Goal: Find specific page/section: Find specific page/section

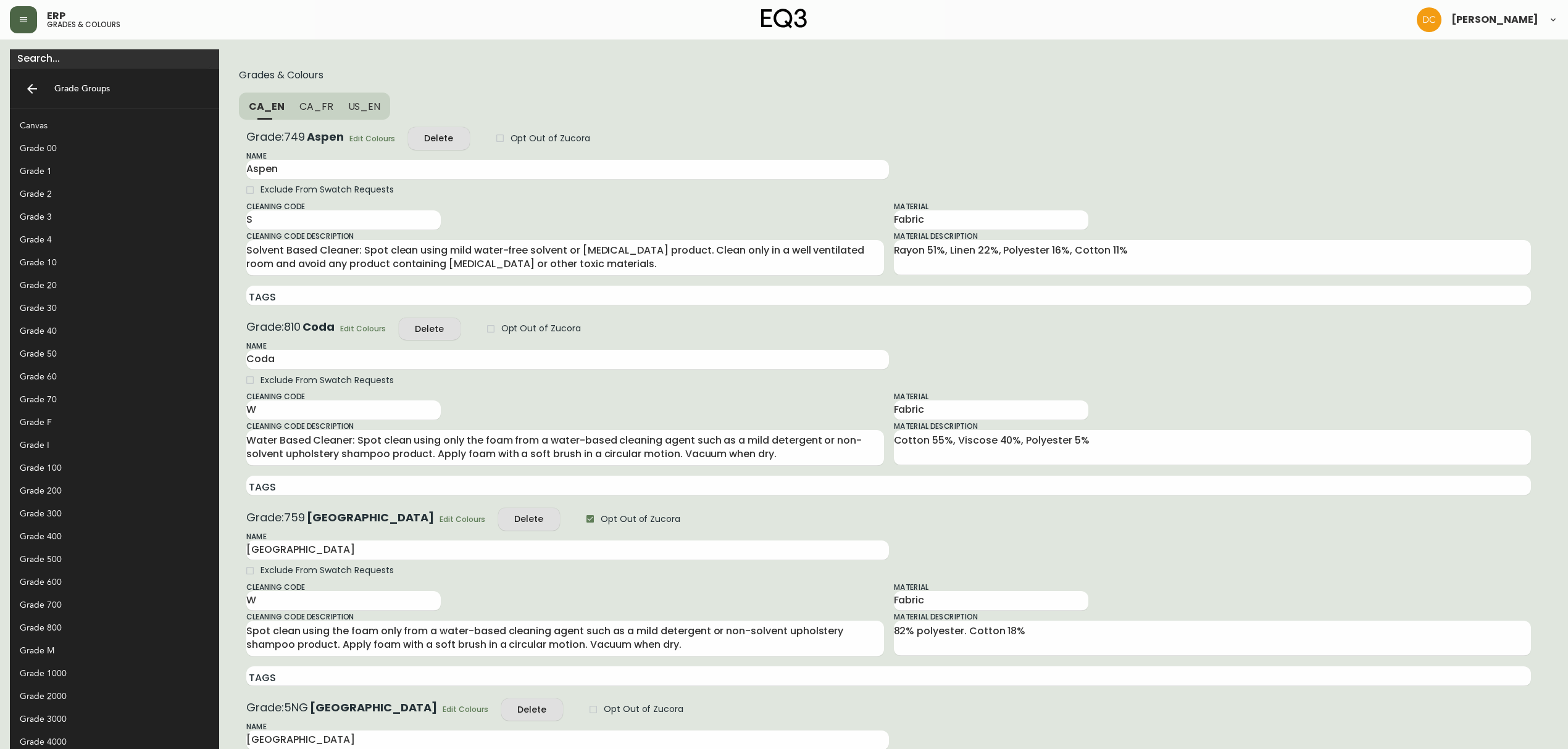
click at [21, 20] on icon "button" at bounding box center [23, 20] width 10 height 10
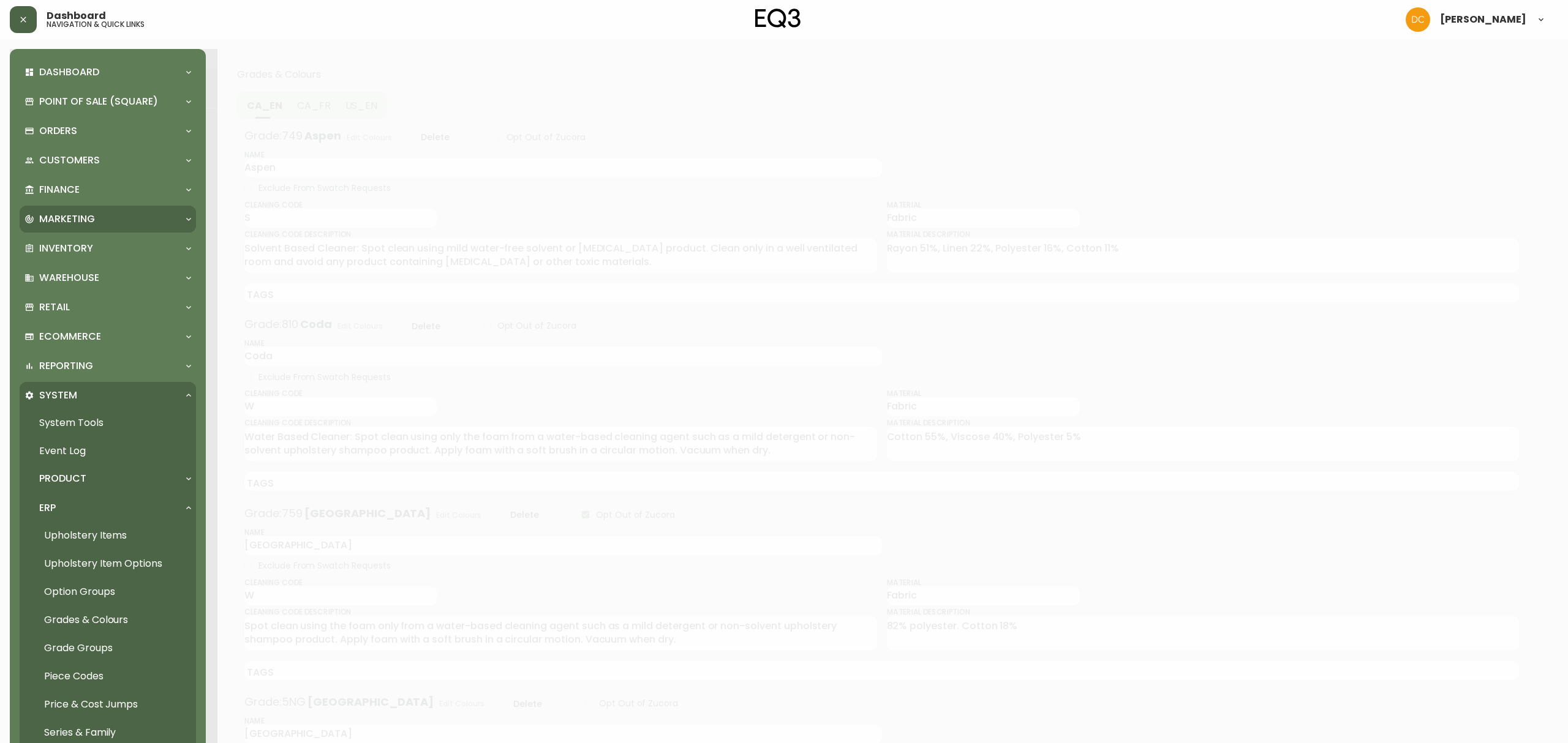
click at [101, 218] on div "Marketing" at bounding box center [102, 219] width 155 height 14
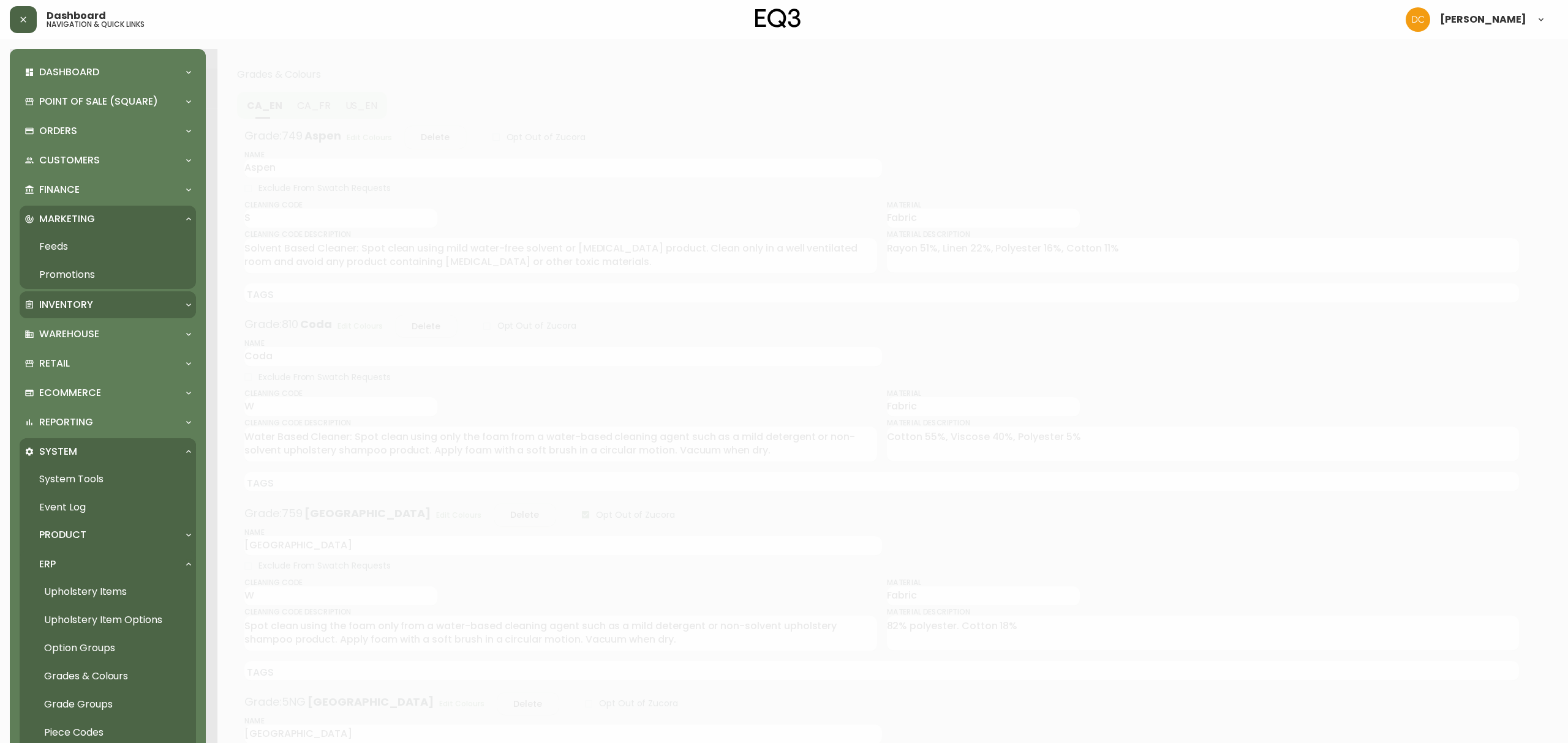
click at [100, 306] on div "Inventory" at bounding box center [102, 305] width 155 height 14
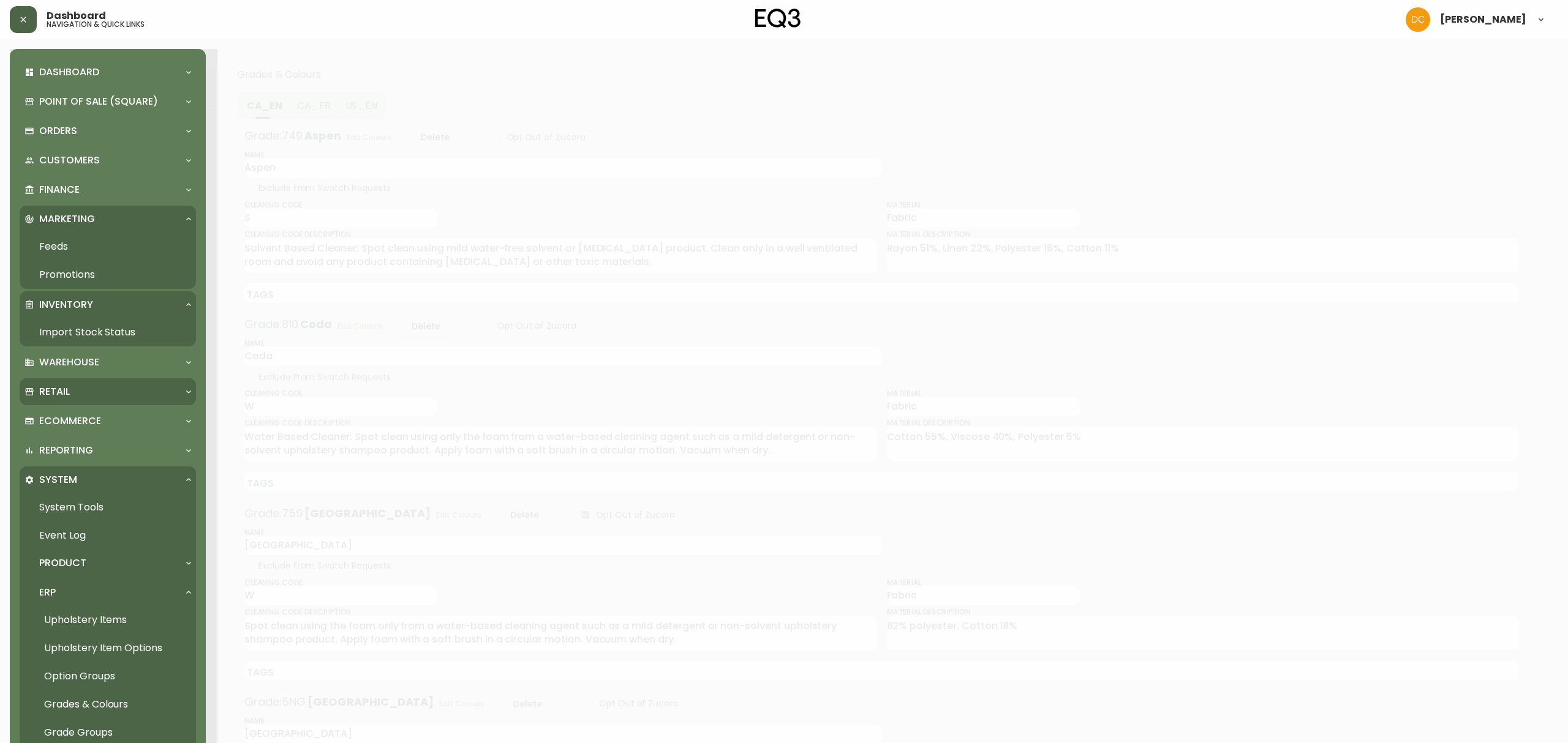
click at [103, 380] on div "Retail" at bounding box center [108, 392] width 176 height 27
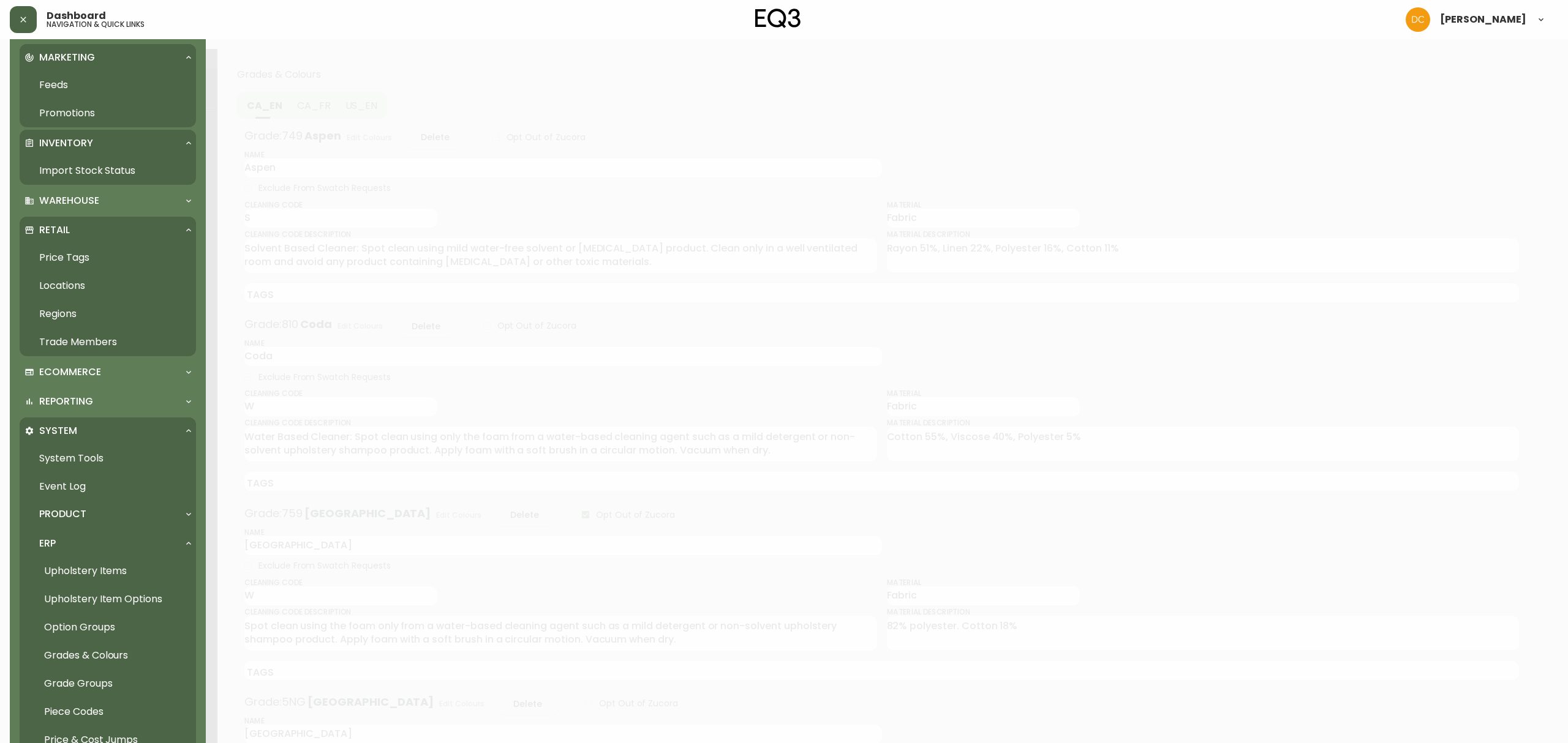
scroll to position [163, 0]
click at [87, 260] on link "Price Tags" at bounding box center [108, 256] width 176 height 28
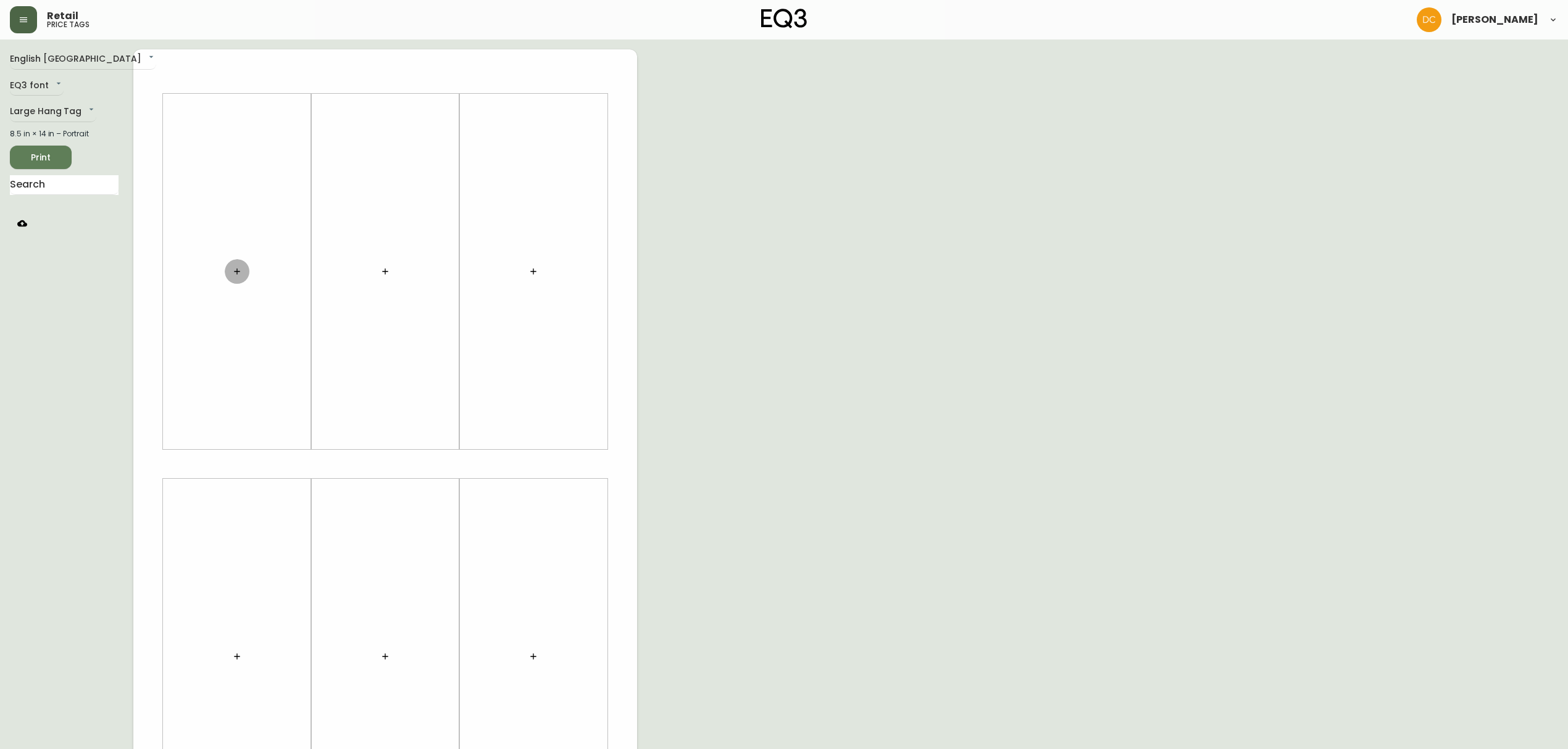
click at [236, 273] on icon "button" at bounding box center [237, 271] width 10 height 10
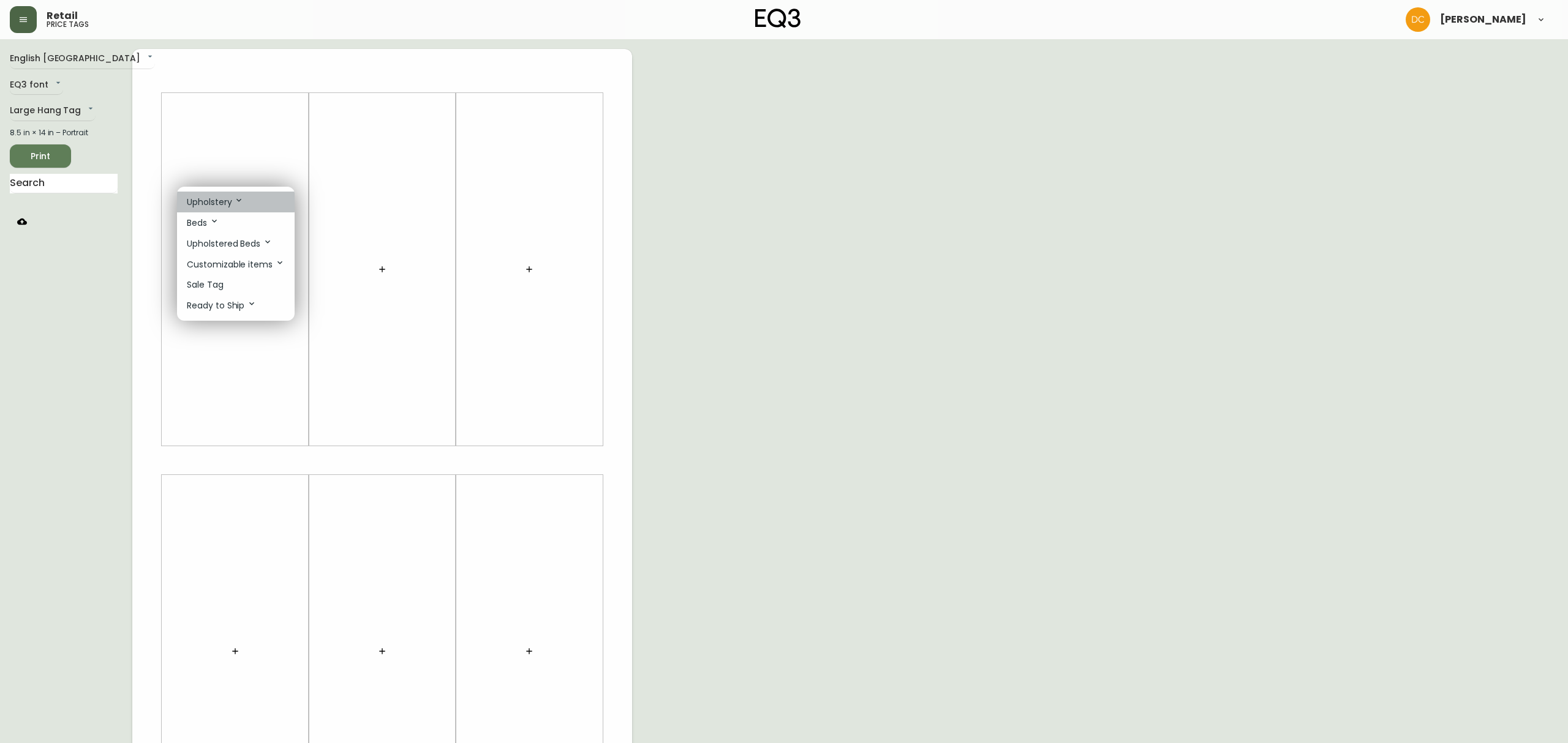
click at [222, 201] on p "Upholstery" at bounding box center [216, 202] width 57 height 14
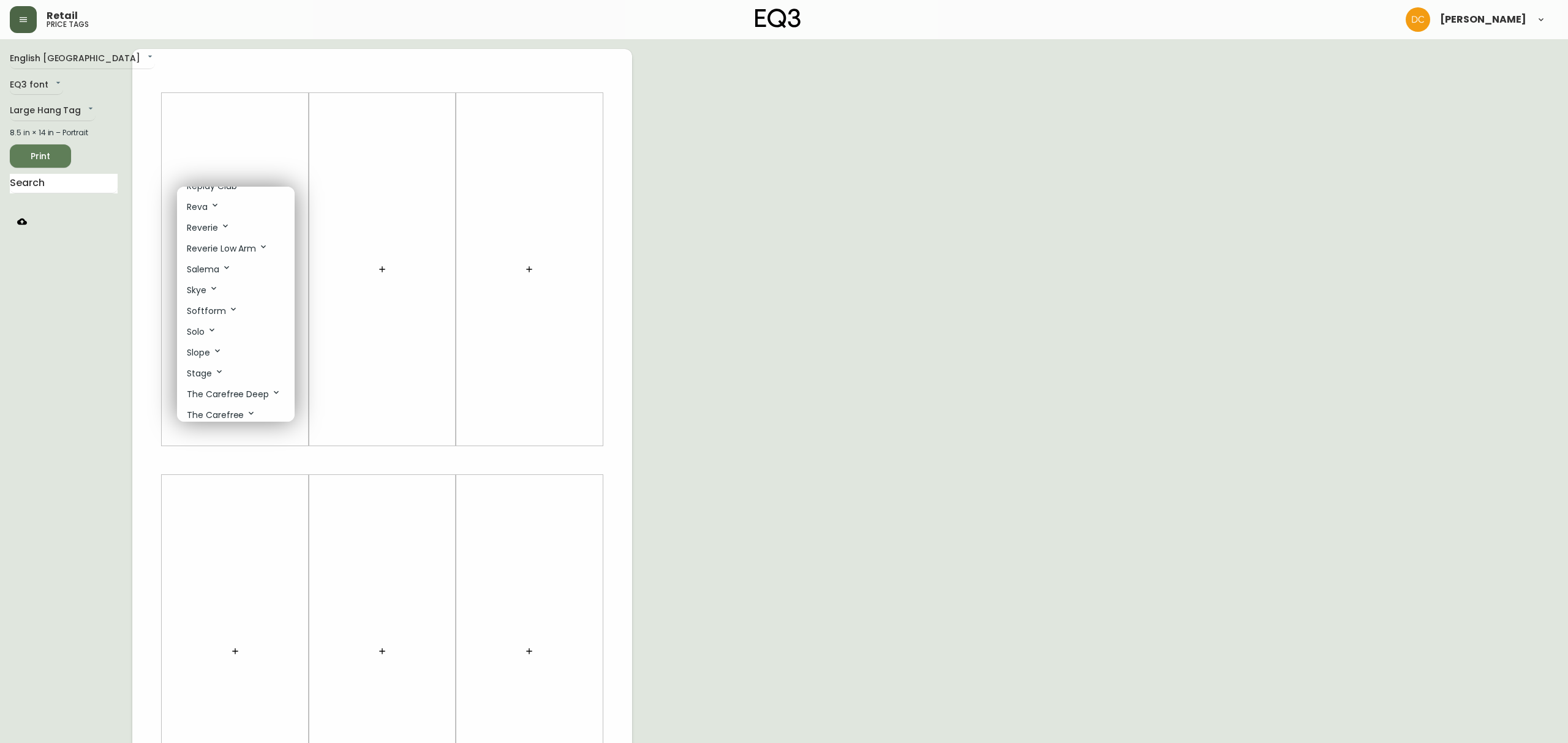
scroll to position [653, 0]
click at [229, 223] on icon at bounding box center [226, 218] width 10 height 10
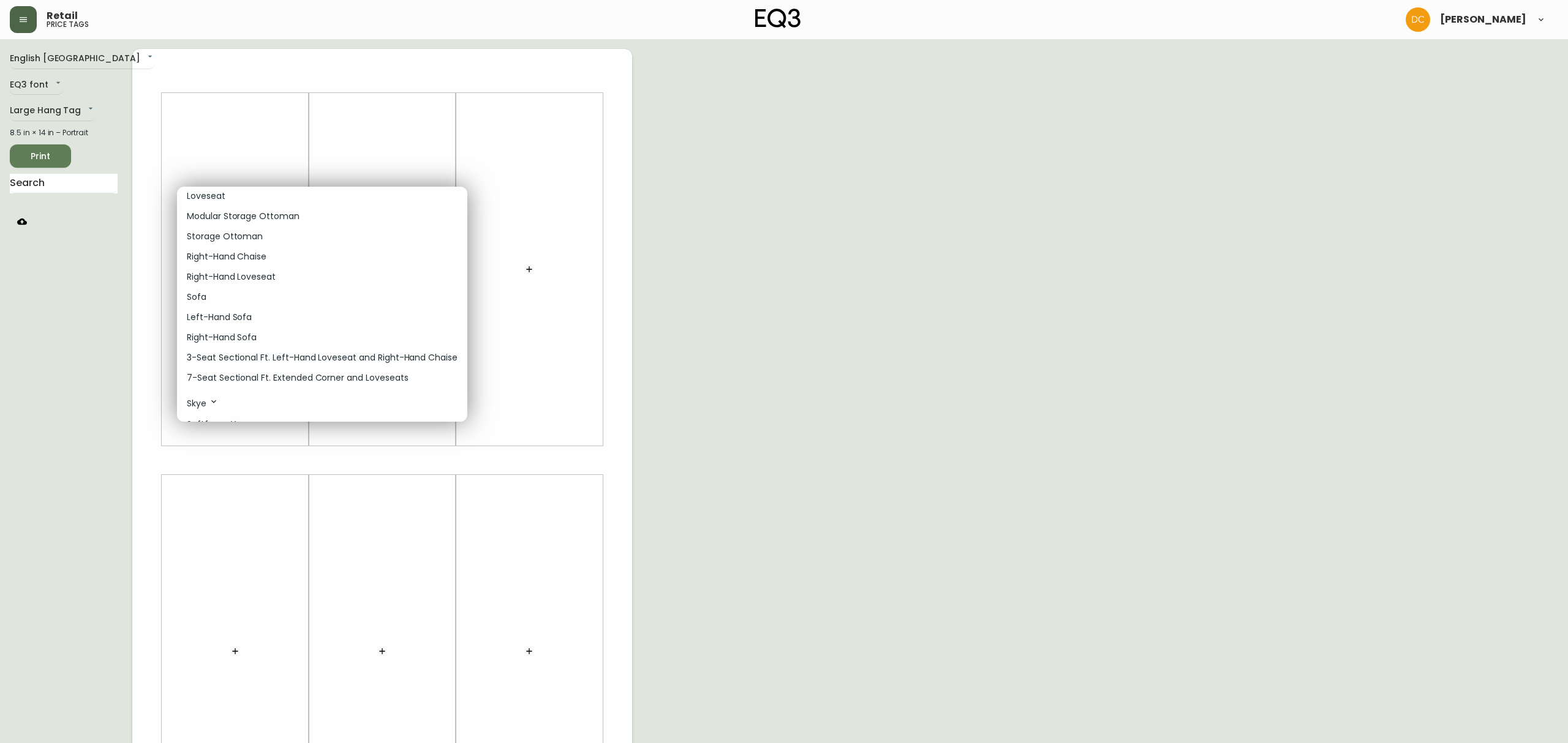
scroll to position [816, 0]
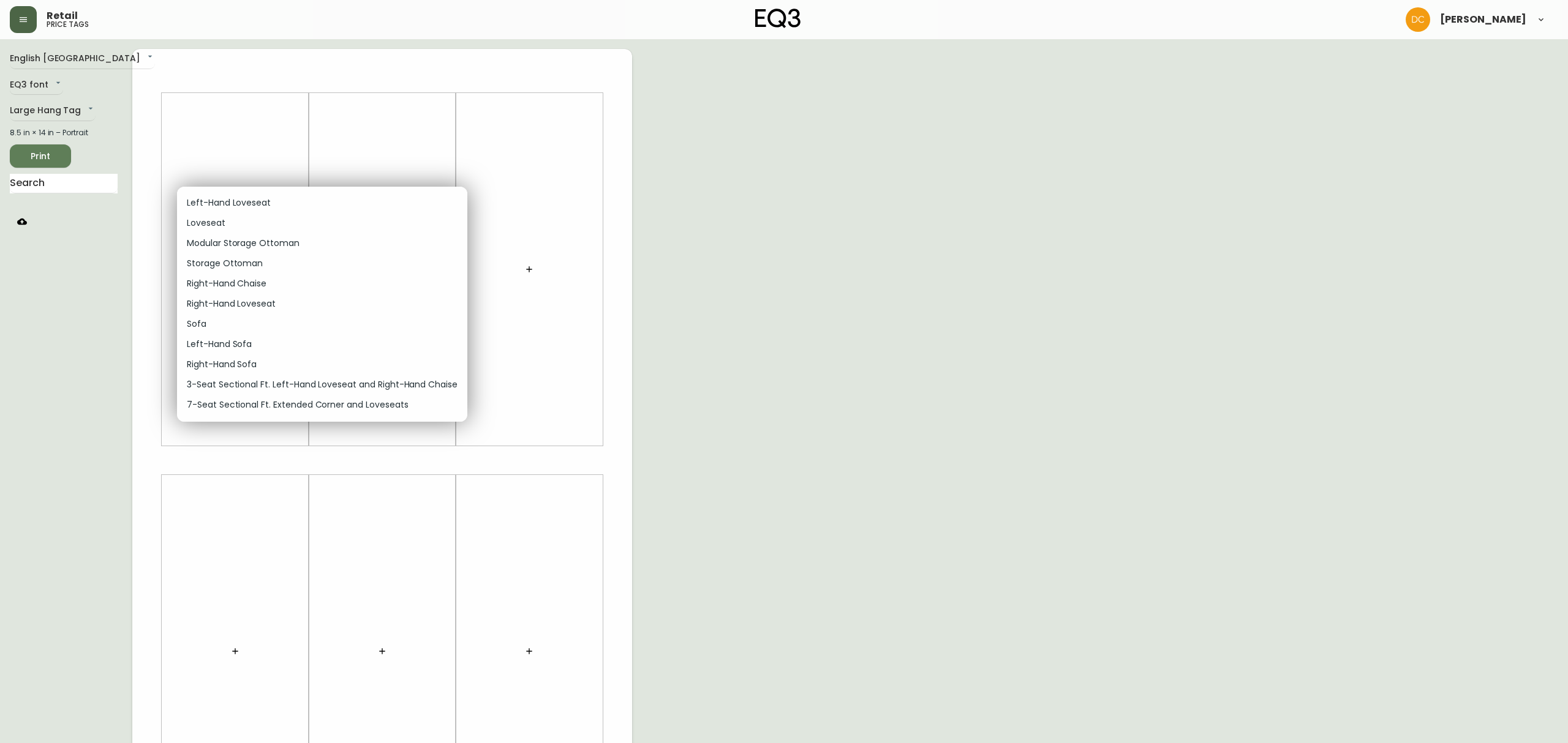
click at [237, 326] on li "Sofa" at bounding box center [322, 324] width 290 height 20
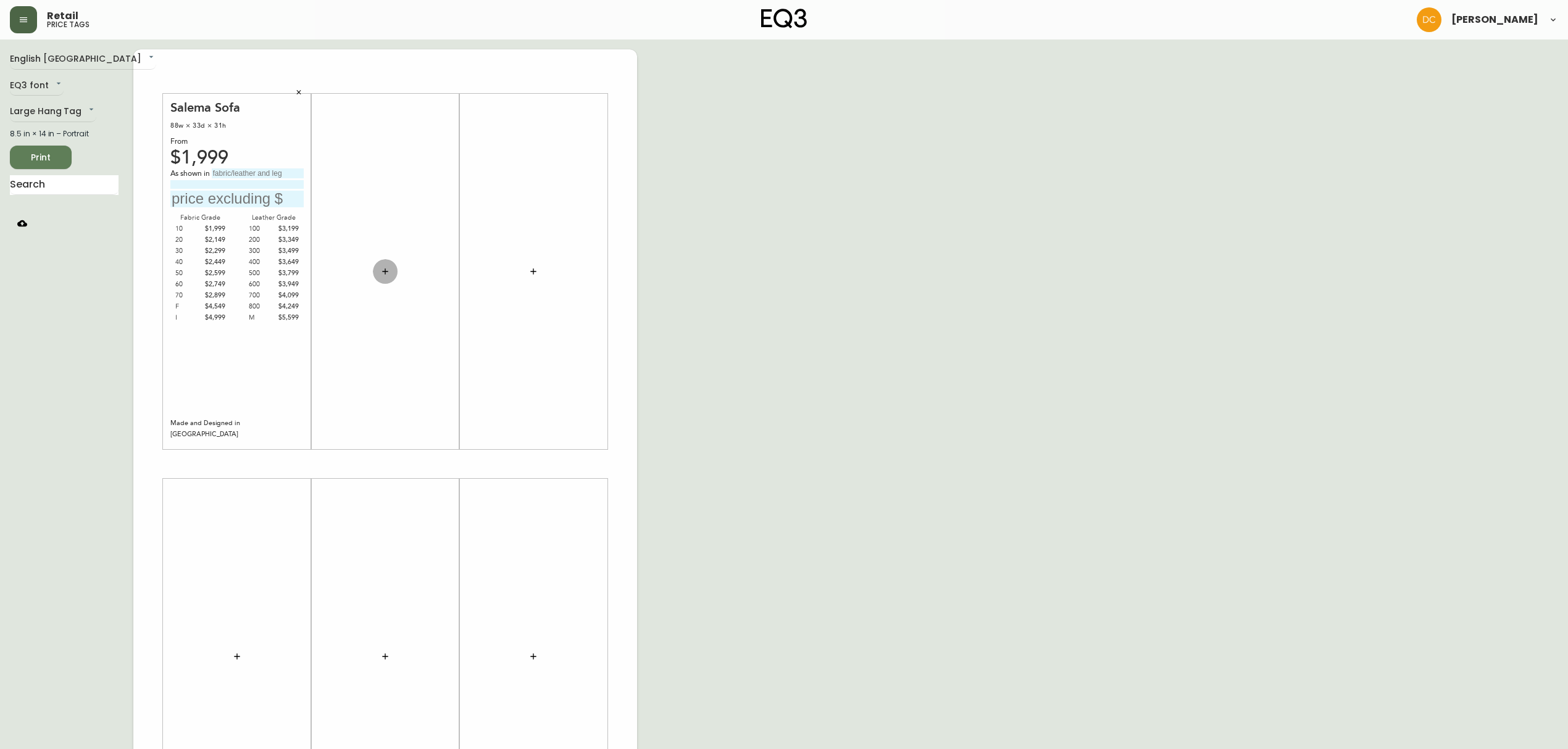
click at [381, 265] on button "button" at bounding box center [385, 271] width 25 height 25
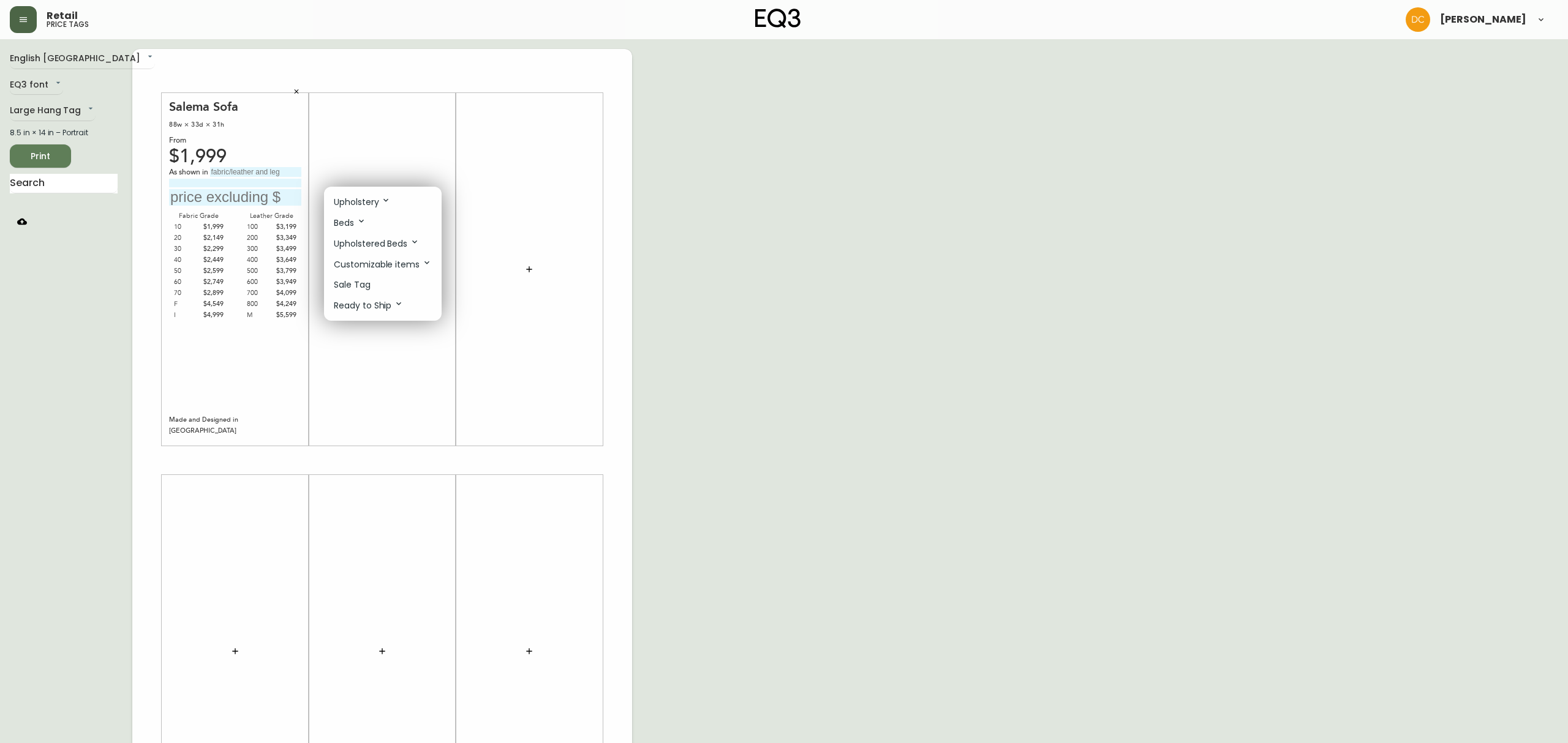
click at [387, 268] on p "Customizable items" at bounding box center [383, 264] width 98 height 14
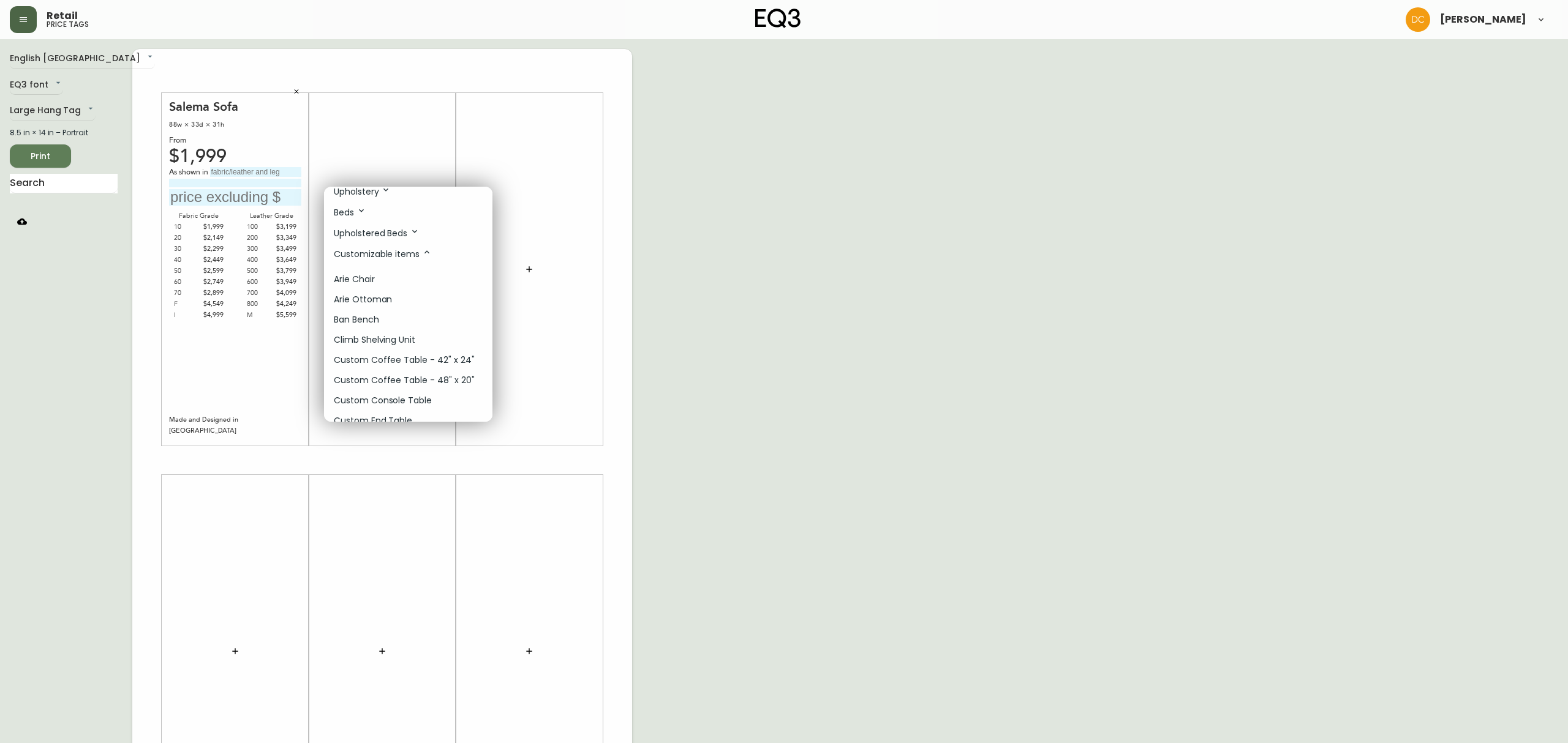
scroll to position [0, 0]
click at [412, 270] on p "Customizable items" at bounding box center [383, 264] width 98 height 14
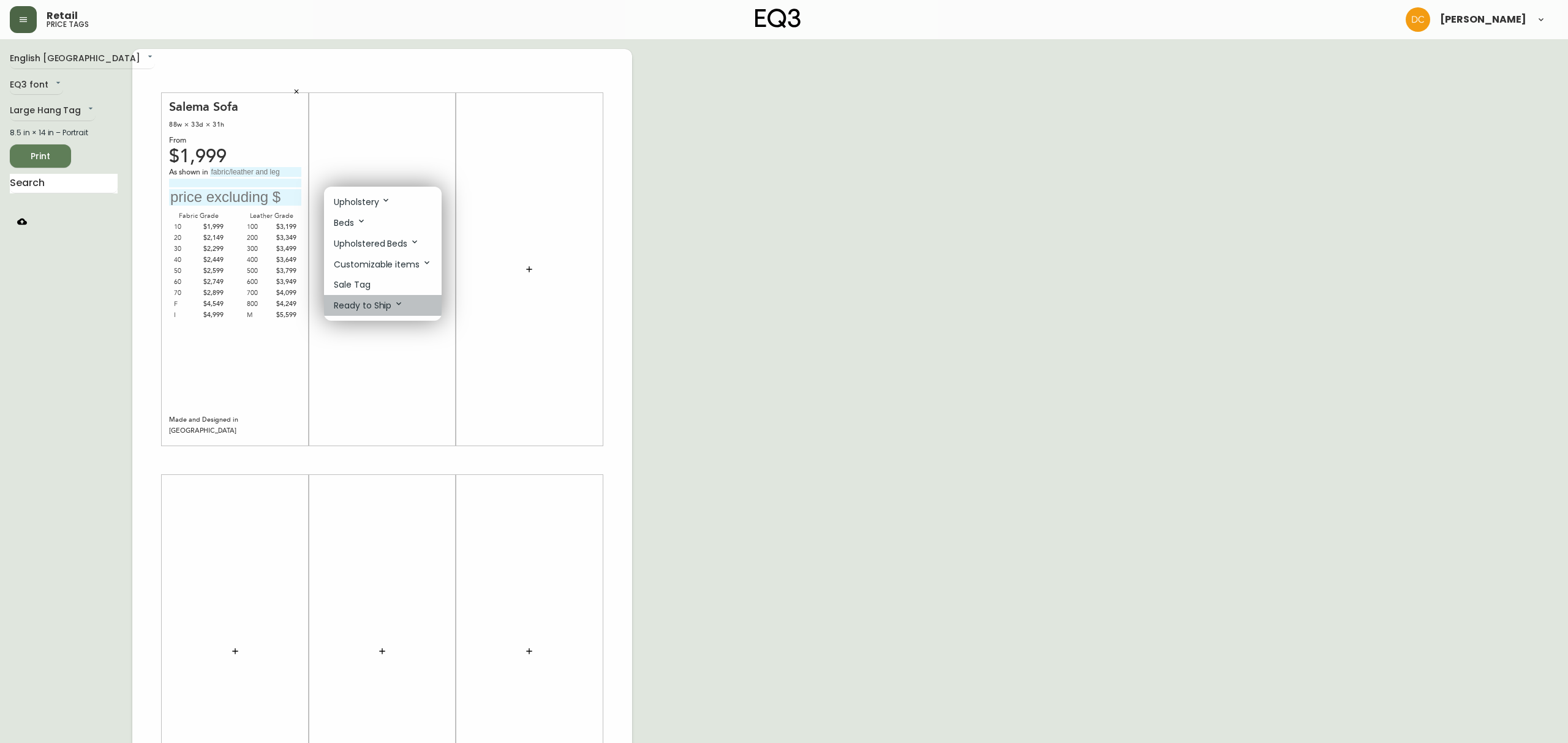
click at [402, 313] on li "Ready to Ship" at bounding box center [383, 306] width 118 height 21
click at [402, 314] on li "Ready to Ship" at bounding box center [383, 306] width 118 height 21
click at [400, 249] on p "Upholstered Beds" at bounding box center [377, 243] width 86 height 14
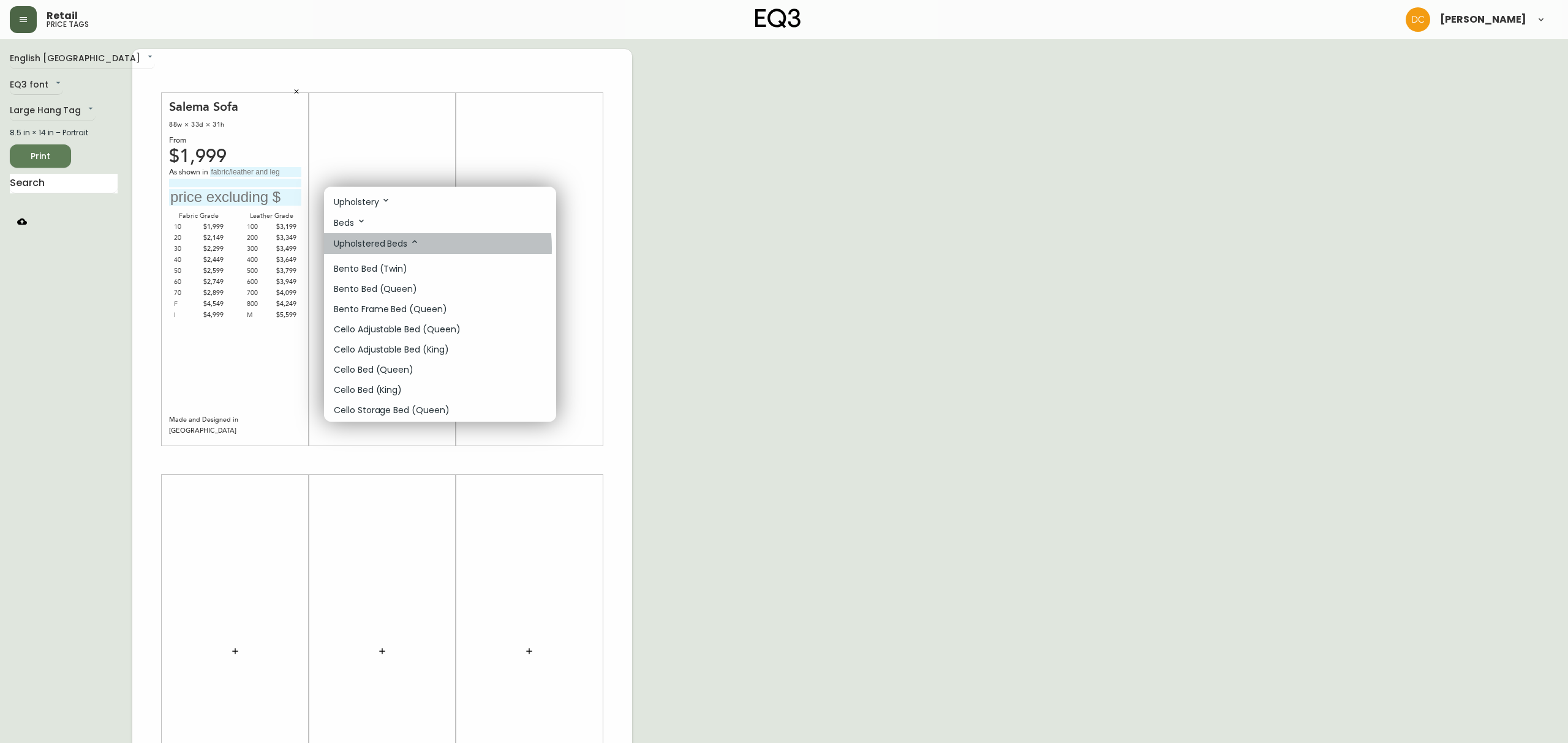
click at [400, 249] on p "Upholstered Beds" at bounding box center [377, 243] width 86 height 14
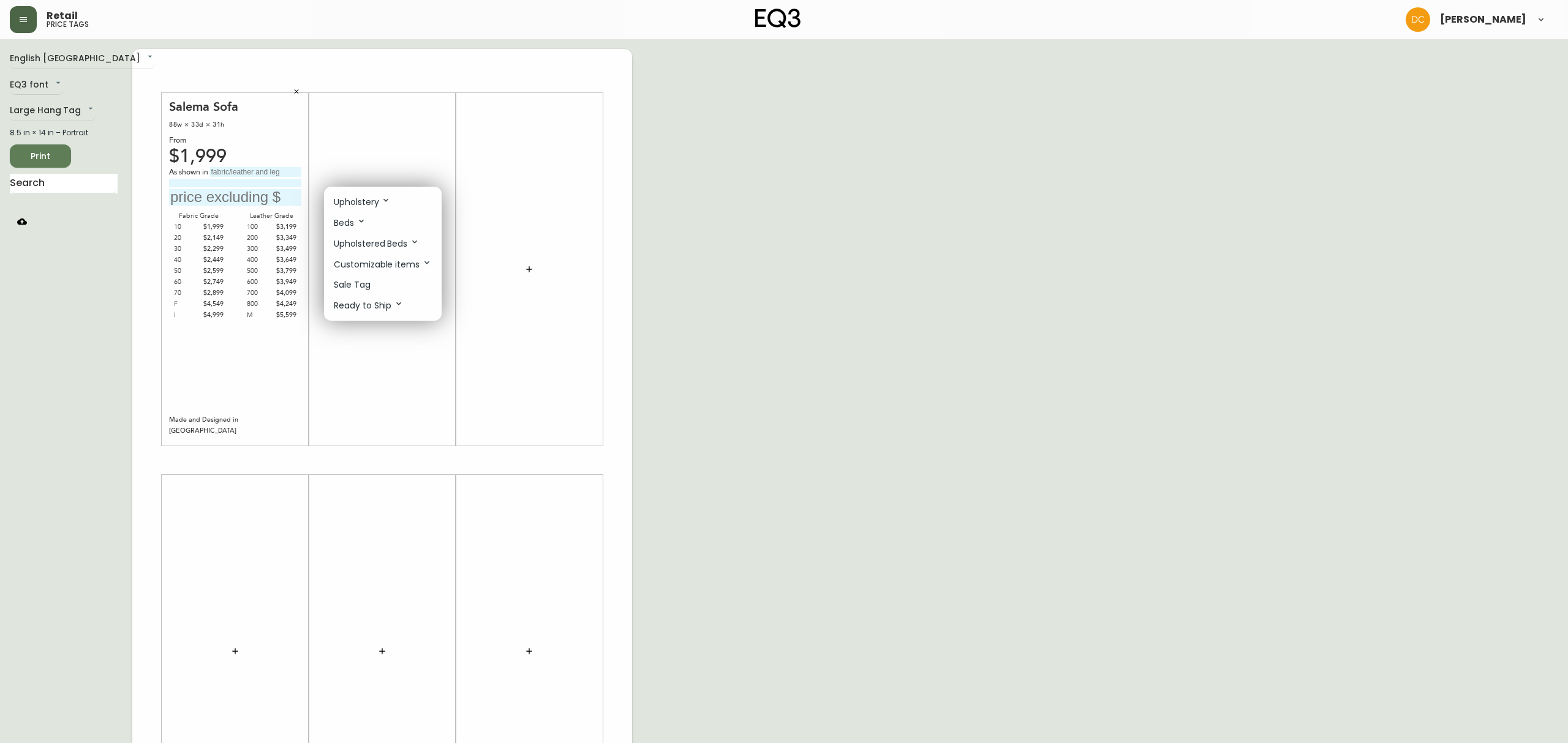
click at [378, 227] on li "Beds" at bounding box center [383, 223] width 118 height 21
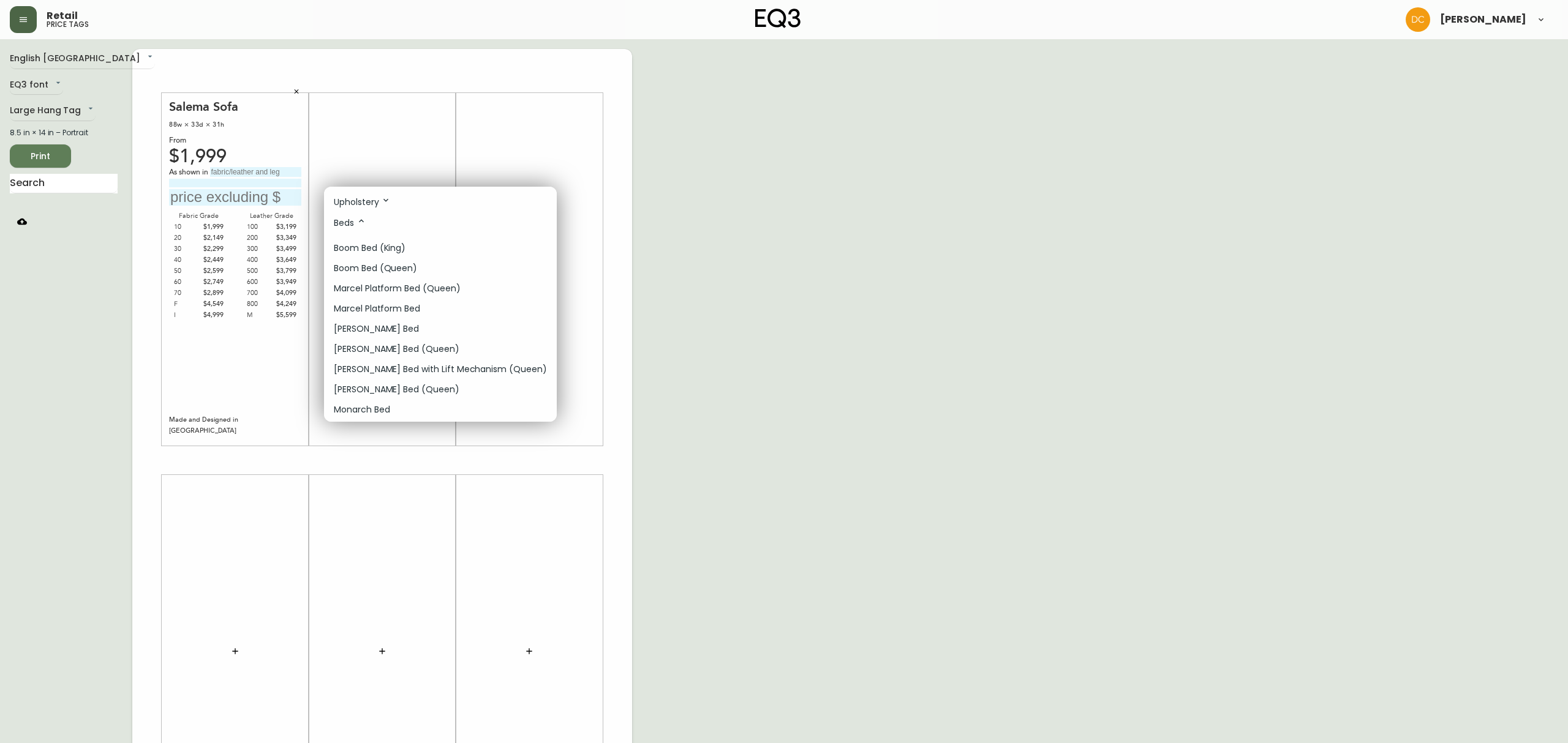
click at [375, 204] on p "Upholstery" at bounding box center [363, 202] width 57 height 14
click at [382, 286] on icon at bounding box center [377, 287] width 10 height 10
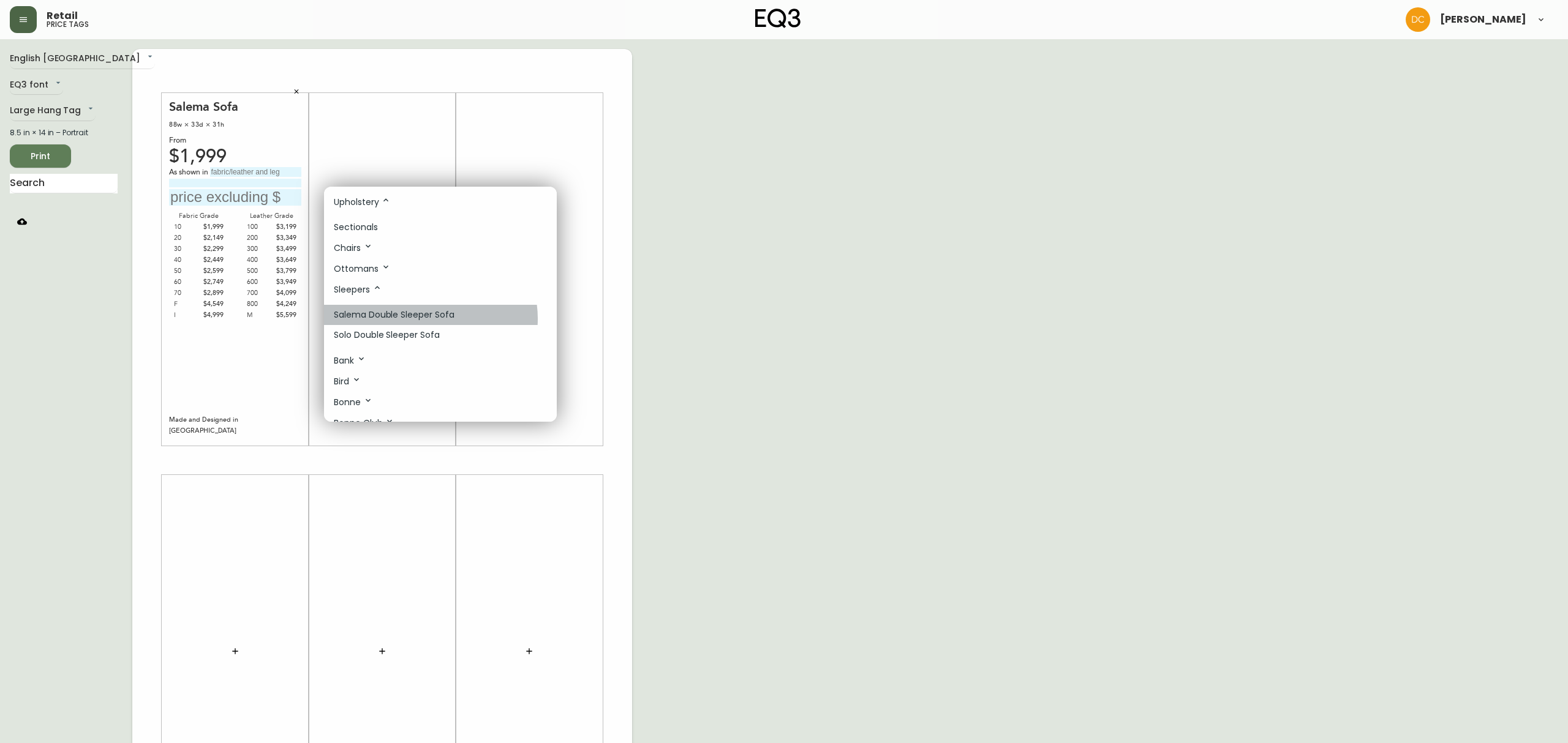
click at [430, 319] on p "Salema Double Sleeper Sofa" at bounding box center [394, 315] width 121 height 13
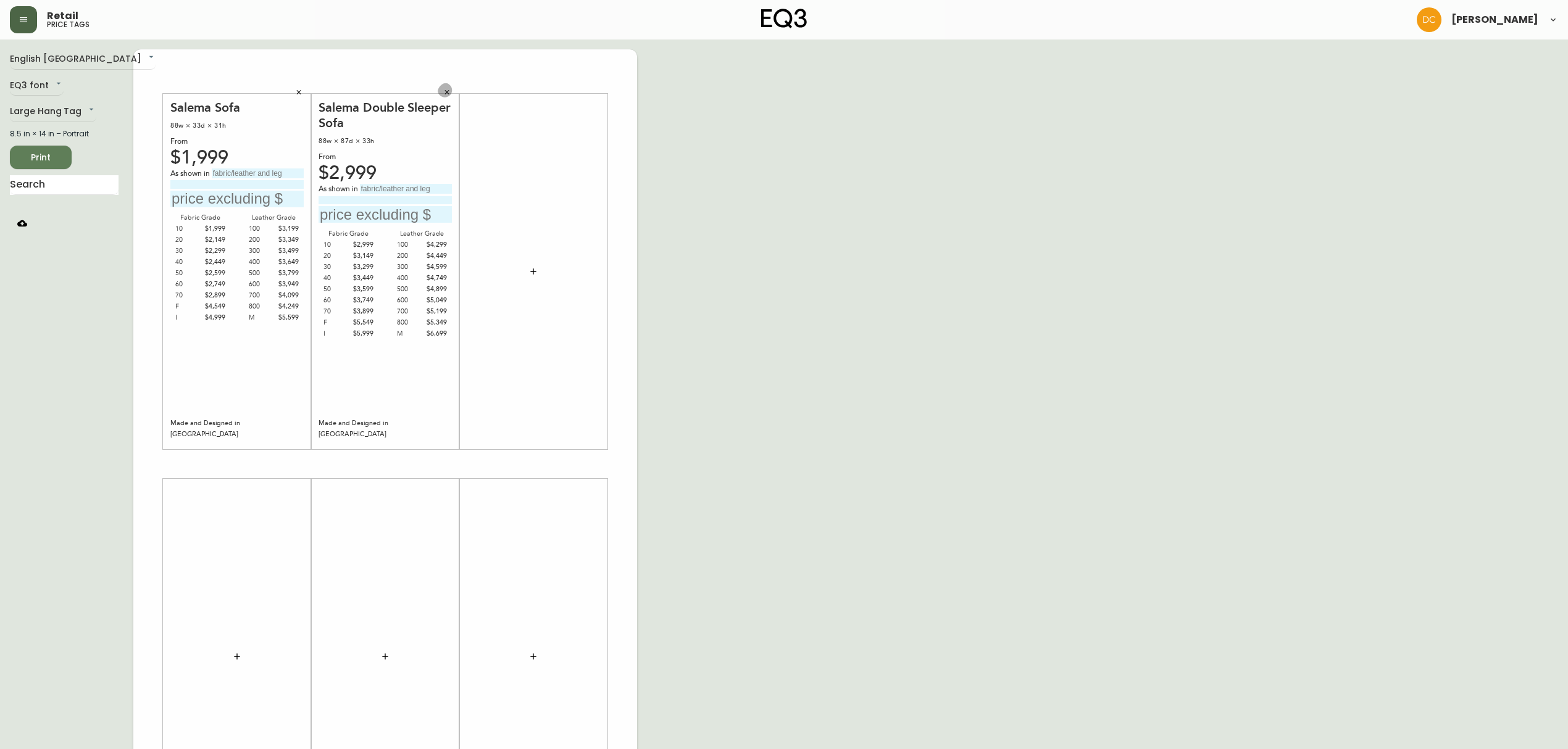
drag, startPoint x: 452, startPoint y: 89, endPoint x: 431, endPoint y: 85, distance: 21.4
click at [448, 87] on button "button" at bounding box center [447, 93] width 18 height 18
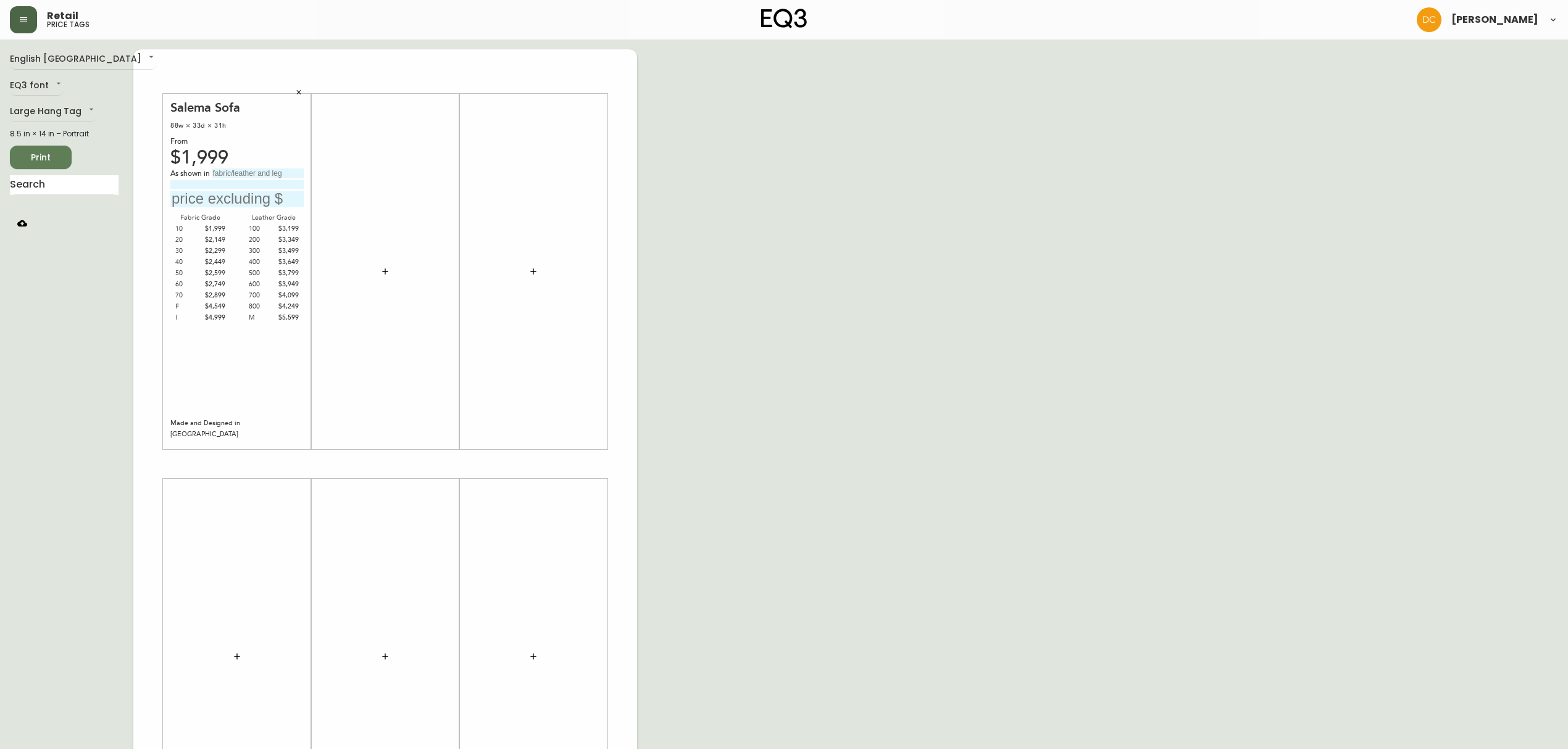
click at [299, 87] on button "button" at bounding box center [299, 93] width 18 height 18
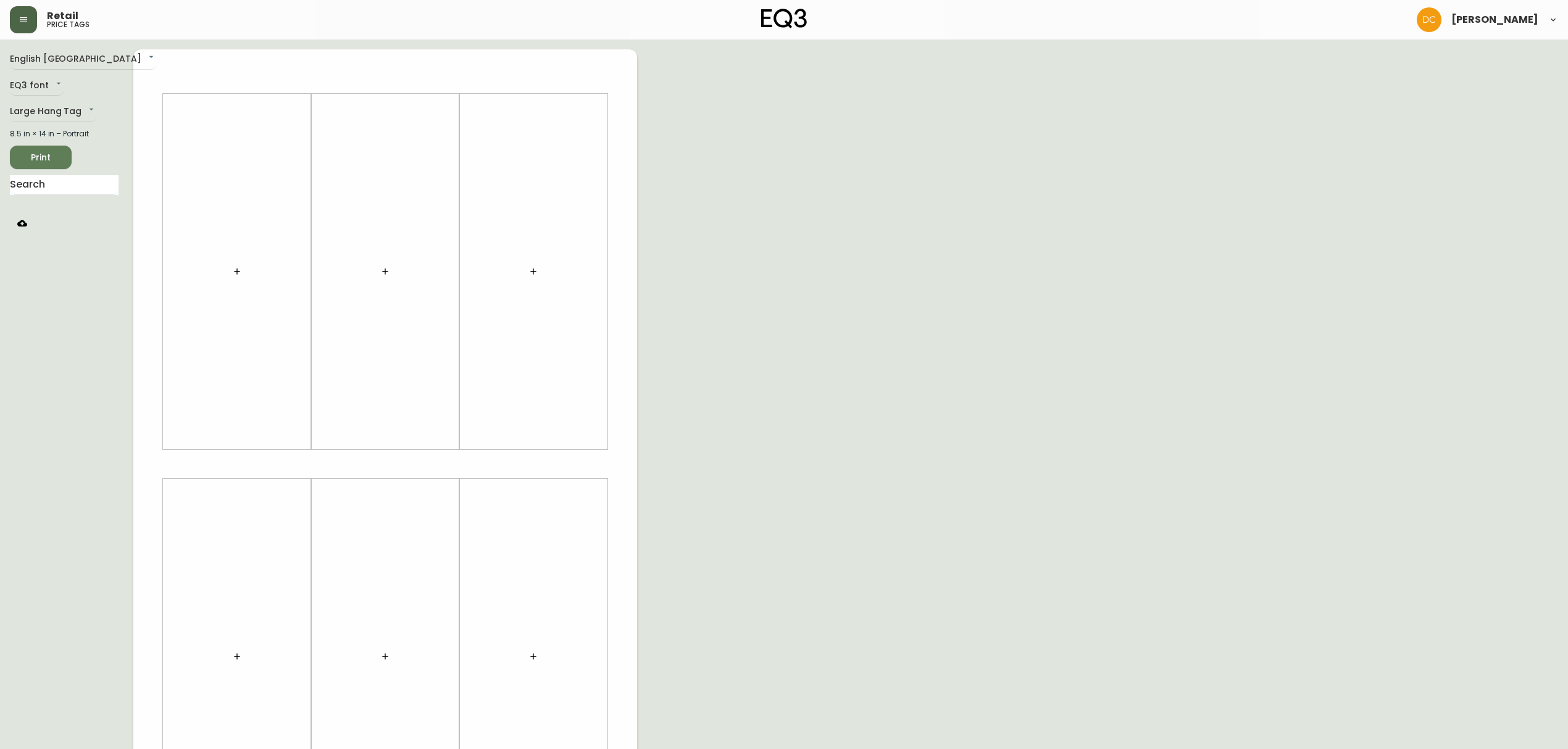
click at [21, 225] on icon "button" at bounding box center [22, 223] width 10 height 7
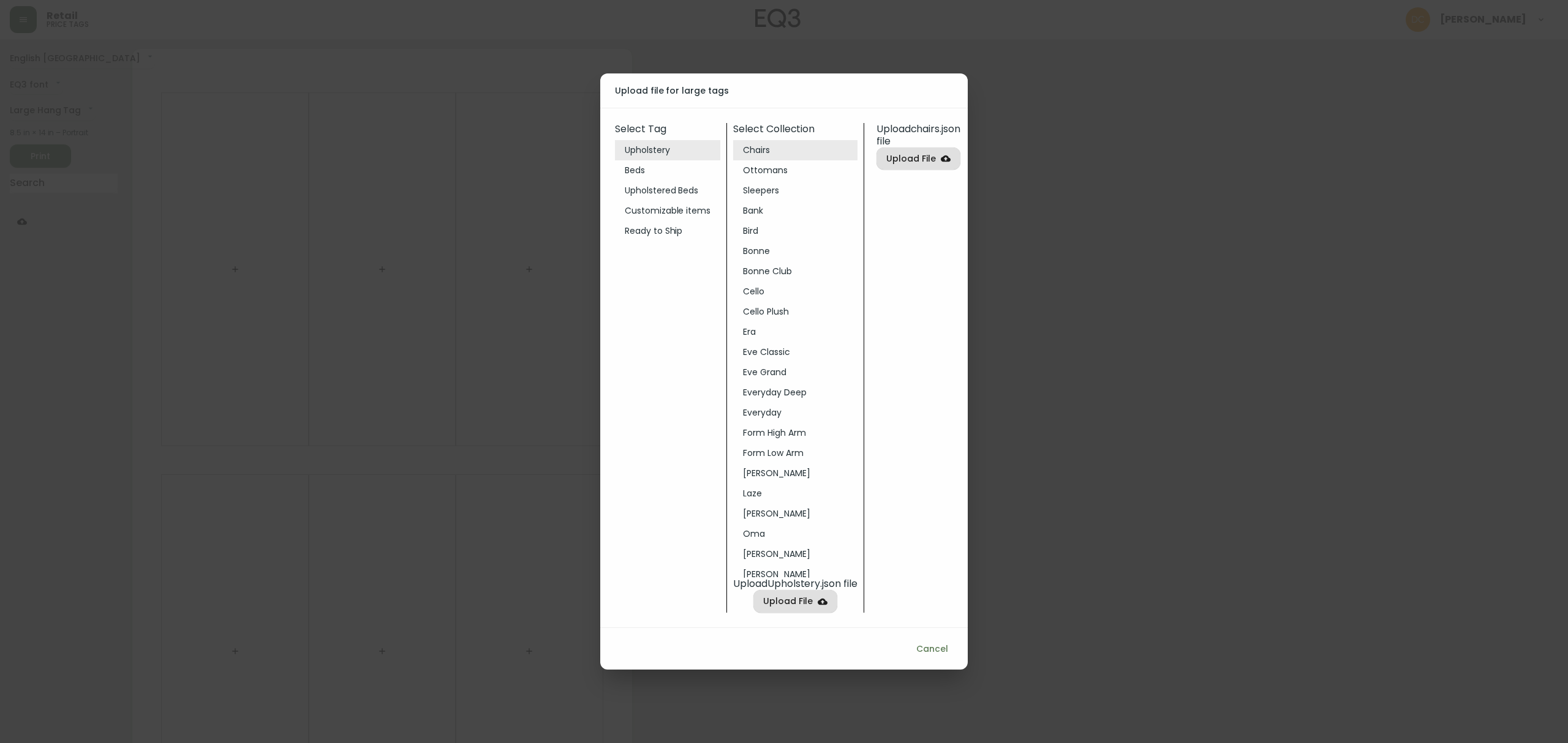
click at [770, 194] on li "Sleepers" at bounding box center [795, 191] width 124 height 20
click at [931, 649] on span "Cancel" at bounding box center [933, 650] width 32 height 15
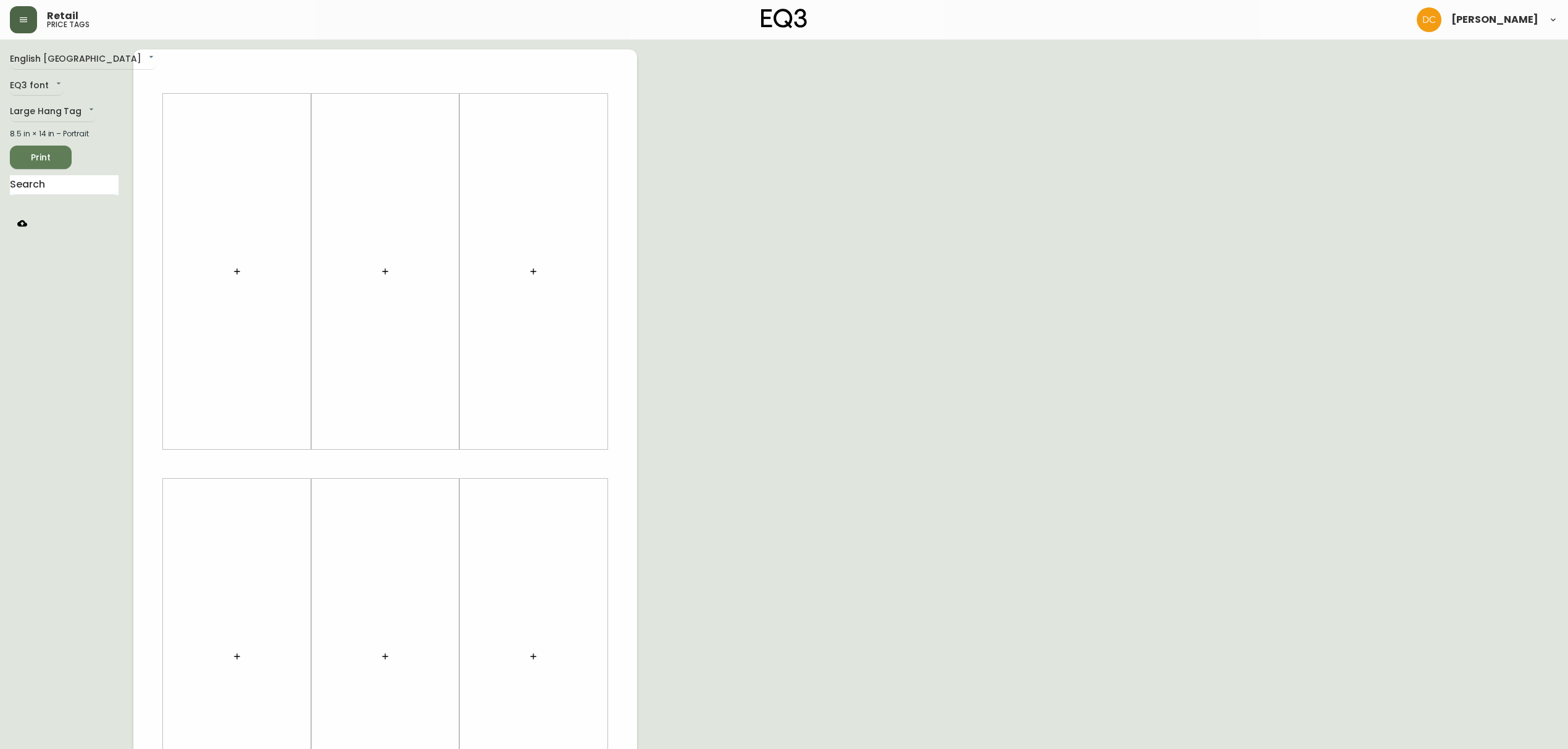
click at [242, 265] on button "button" at bounding box center [237, 271] width 25 height 25
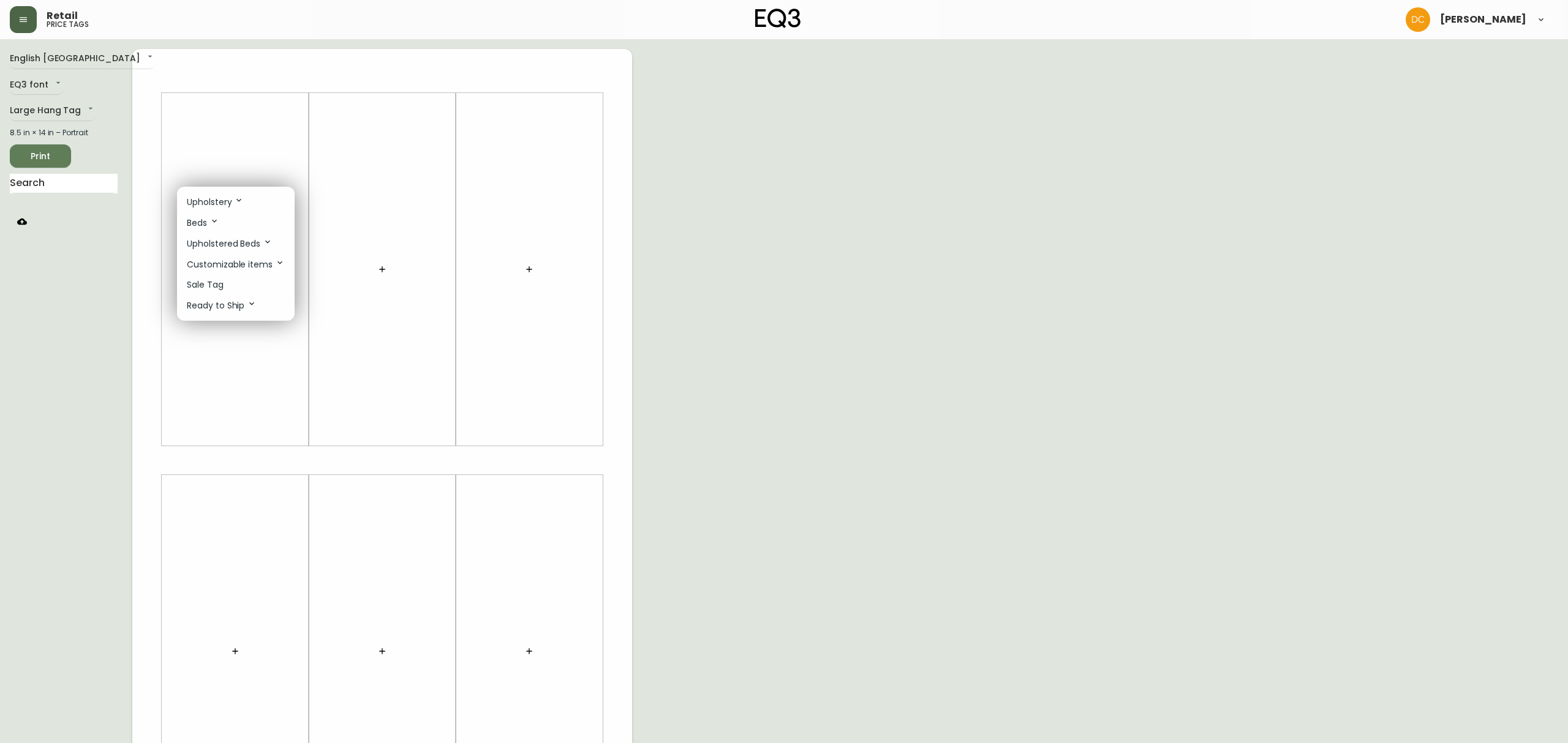
click at [234, 202] on icon at bounding box center [238, 200] width 10 height 10
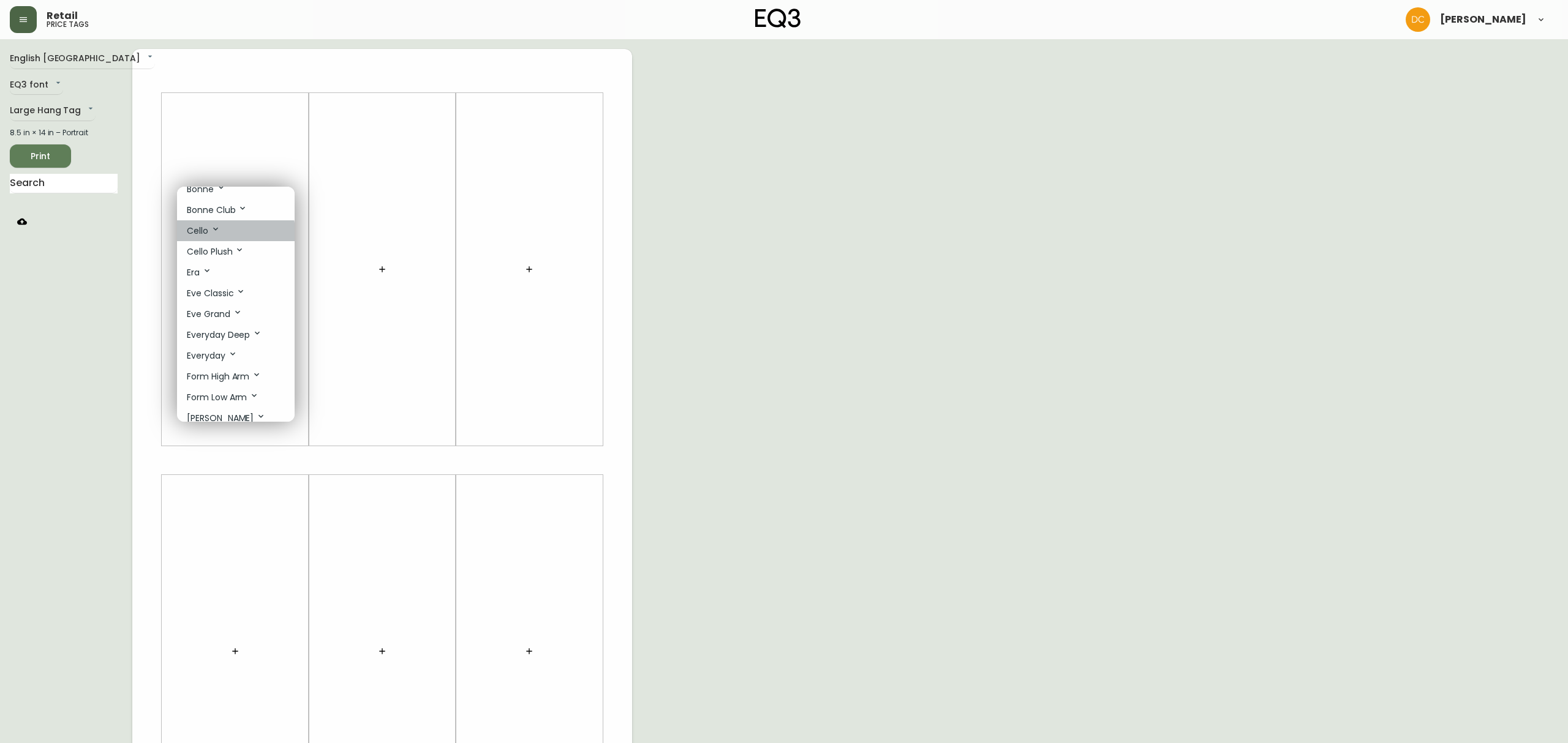
click at [222, 234] on li "Cello" at bounding box center [236, 231] width 118 height 21
